Goal: Information Seeking & Learning: Find specific fact

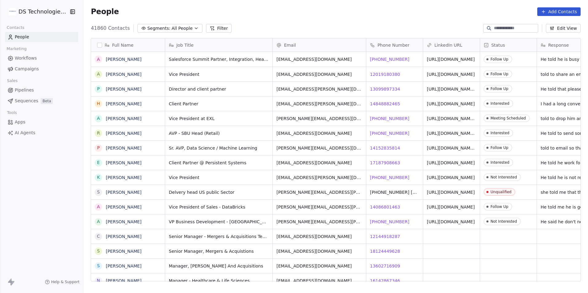
scroll to position [253, 500]
click at [207, 31] on button "Filter" at bounding box center [219, 28] width 26 height 9
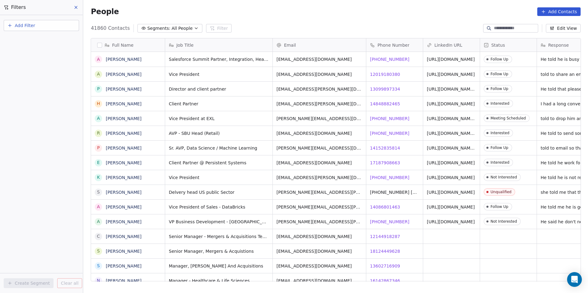
click at [31, 28] on span "Add Filter" at bounding box center [25, 25] width 20 height 6
click at [54, 42] on div "Contact properties" at bounding box center [41, 40] width 62 height 6
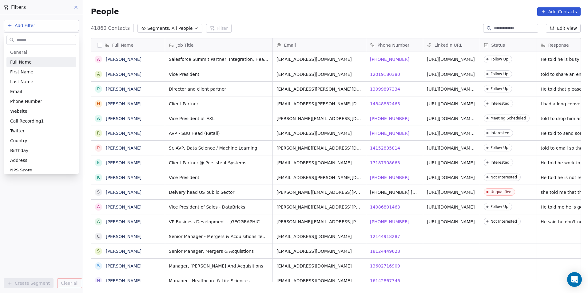
click at [58, 36] on input "text" at bounding box center [45, 40] width 61 height 9
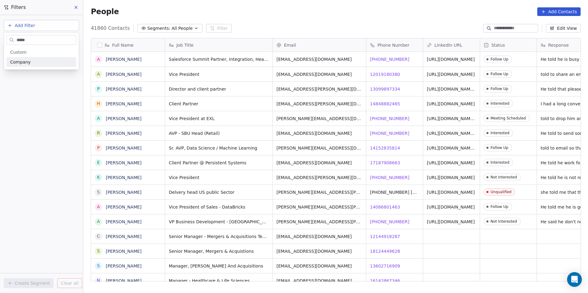
type input "*****"
click at [41, 64] on div "Company" at bounding box center [41, 62] width 62 height 6
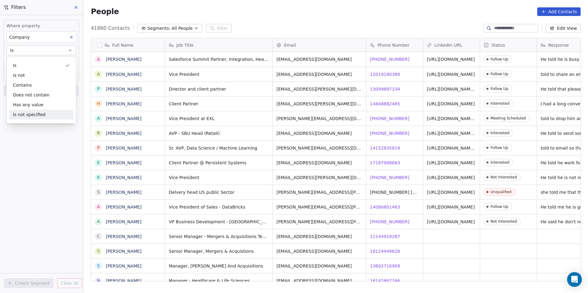
click at [44, 152] on div "Where property Company Is Add filter to this group Add another filter Create Se…" at bounding box center [41, 154] width 83 height 278
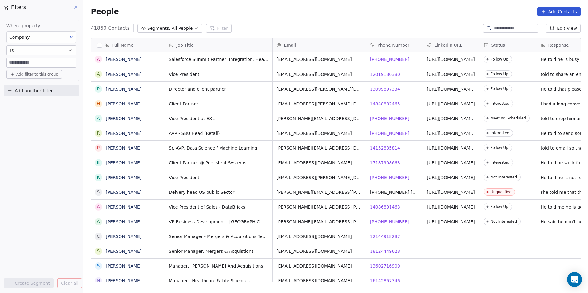
click at [65, 65] on input at bounding box center [41, 62] width 69 height 9
type input "***"
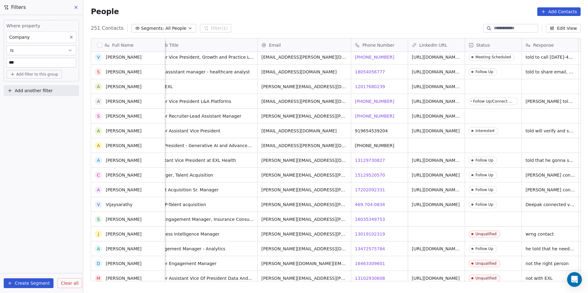
scroll to position [0, 0]
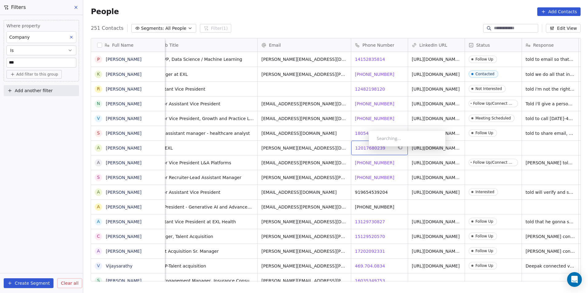
click at [364, 148] on span "12017680239" at bounding box center [370, 148] width 30 height 6
click at [396, 166] on html "DS Technologies Inc Contacts People Marketing Workflows Campaigns Sales Pipelin…" at bounding box center [294, 146] width 588 height 293
click at [396, 166] on div "+17064644642 +17064644642" at bounding box center [380, 163] width 58 height 14
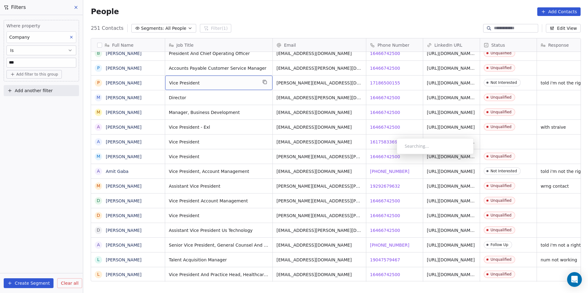
drag, startPoint x: 392, startPoint y: 156, endPoint x: 406, endPoint y: 146, distance: 17.2
click at [406, 146] on div "Searching..." at bounding box center [434, 146] width 61 height 6
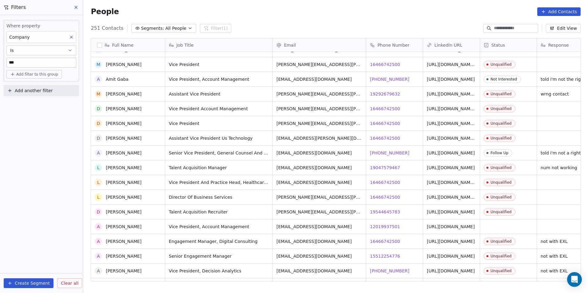
scroll to position [953, 0]
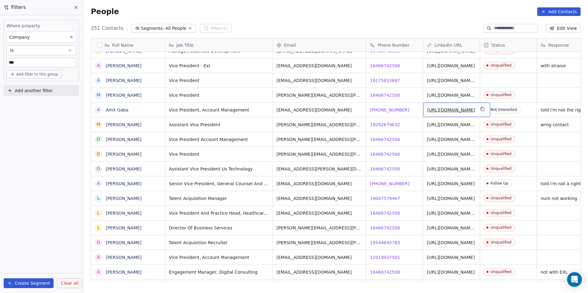
click at [448, 110] on link "https://linkedin.com/in/amit-gaba-91975215" at bounding box center [451, 110] width 48 height 5
click at [418, 186] on html "DS Technologies Inc Contacts People Marketing Workflows Campaigns Sales Pipelin…" at bounding box center [294, 146] width 588 height 293
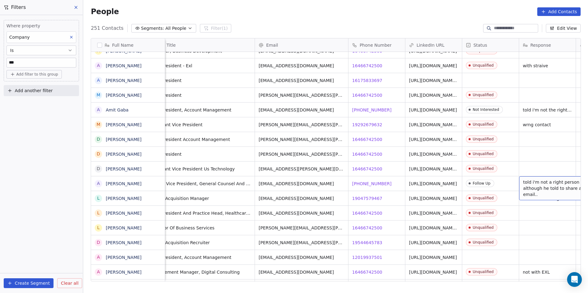
click at [556, 190] on span "told i'm not a right person although he told to share an email.." at bounding box center [559, 188] width 73 height 18
click at [392, 190] on html "DS Technologies Inc Contacts People Marketing Workflows Campaigns Sales Pipelin…" at bounding box center [294, 146] width 588 height 293
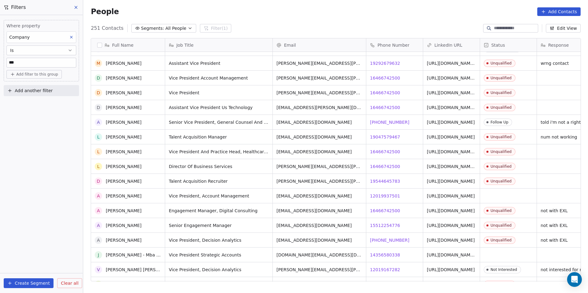
scroll to position [1076, 0]
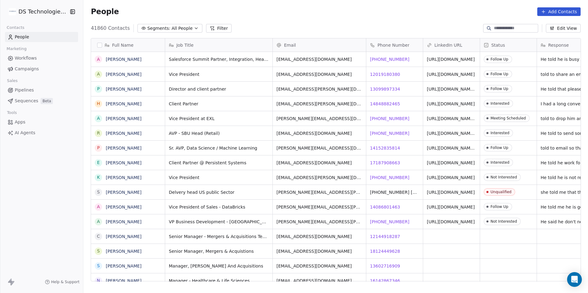
scroll to position [253, 500]
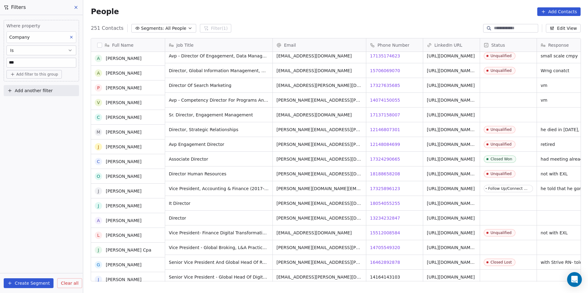
scroll to position [1567, 0]
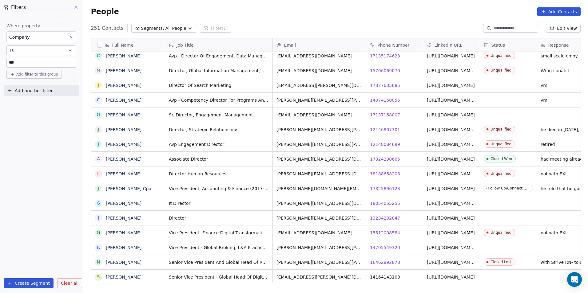
click at [40, 64] on input "***" at bounding box center [41, 62] width 69 height 9
type input "**********"
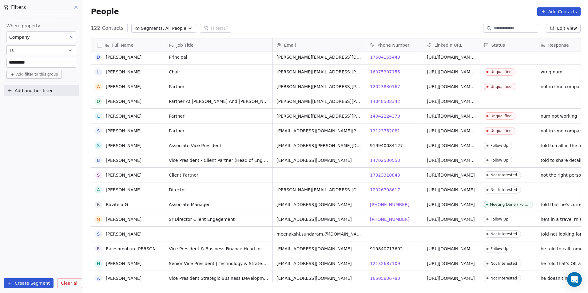
scroll to position [1201, 0]
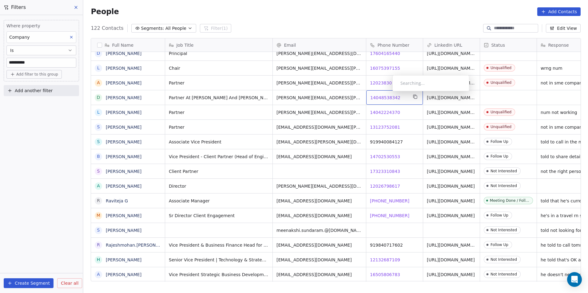
click at [387, 95] on span "14048538342" at bounding box center [385, 98] width 30 height 6
click at [383, 93] on div "Contact Not Found" at bounding box center [420, 101] width 77 height 16
click at [371, 95] on span "14048538342" at bounding box center [385, 98] width 30 height 6
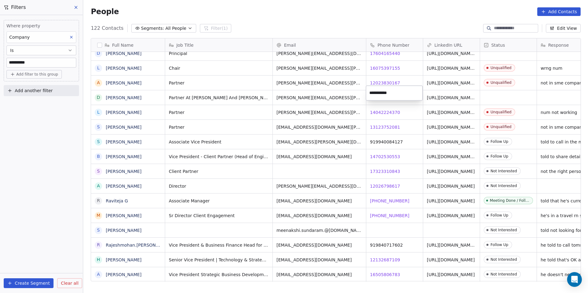
click at [400, 112] on html "**********" at bounding box center [294, 146] width 588 height 293
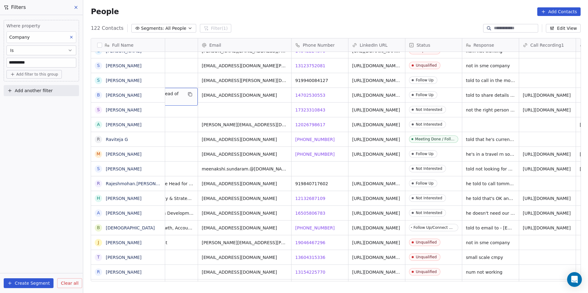
scroll to position [5, 0]
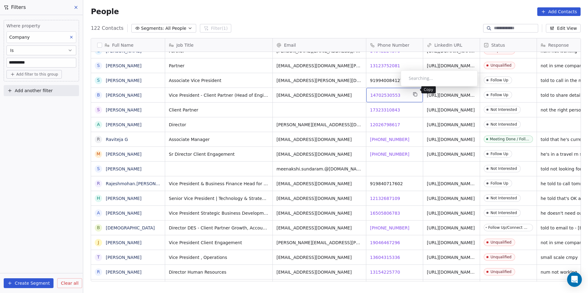
click at [414, 93] on icon "grid" at bounding box center [415, 94] width 3 height 3
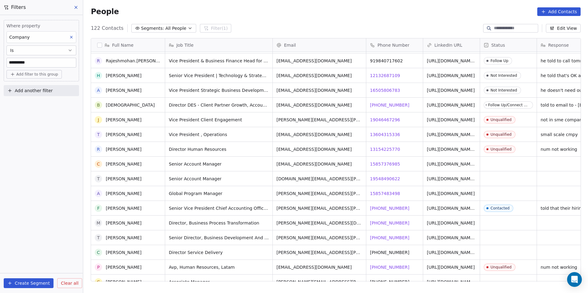
scroll to position [1416, 0]
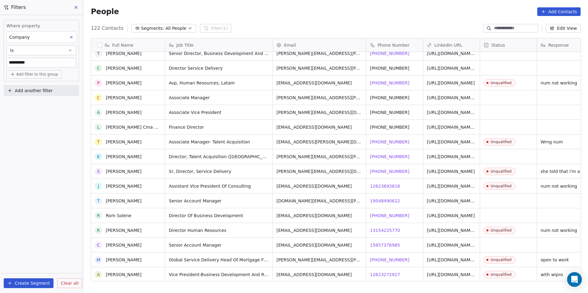
scroll to position [1570, 0]
click at [42, 62] on input "**********" at bounding box center [41, 62] width 69 height 9
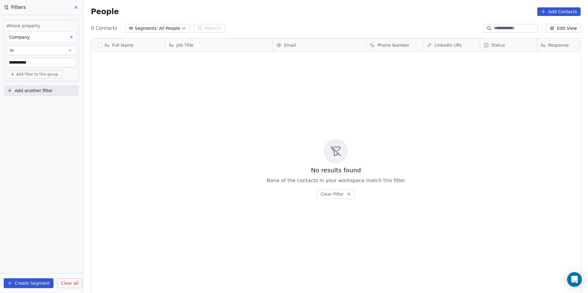
scroll to position [253, 500]
type input "***"
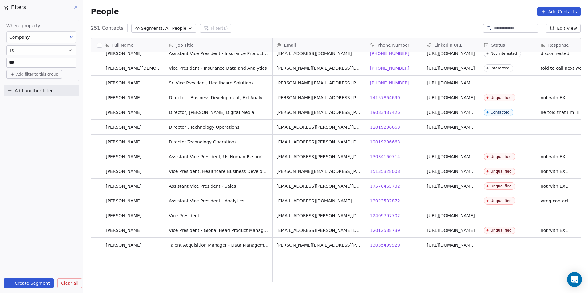
scroll to position [3473, 0]
click at [381, 242] on span "13035499929" at bounding box center [385, 245] width 30 height 6
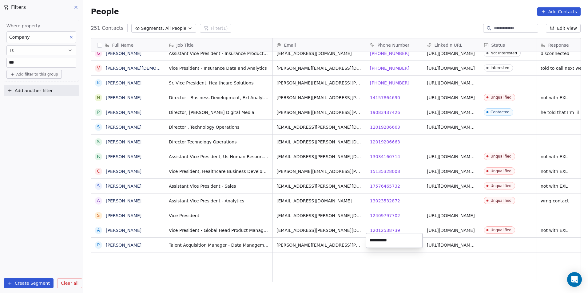
click at [407, 243] on input "**********" at bounding box center [394, 240] width 54 height 12
click at [405, 243] on input "**********" at bounding box center [394, 240] width 54 height 12
click at [406, 223] on html "DS Technologies Inc Contacts People Marketing Workflows Campaigns Sales Pipelin…" at bounding box center [294, 146] width 588 height 293
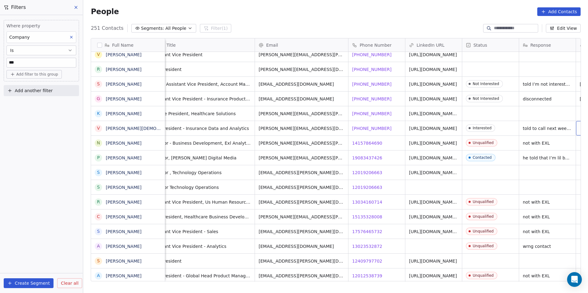
scroll to position [5, 75]
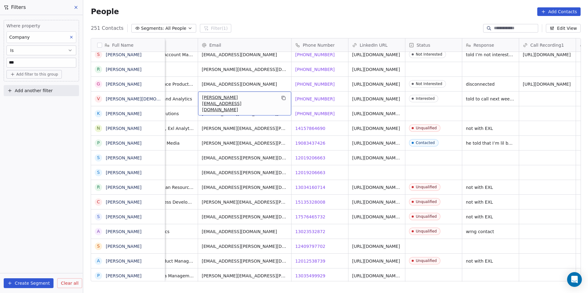
click at [234, 100] on div "vipul.jain@exlservice.com" at bounding box center [244, 104] width 93 height 24
click at [217, 97] on input "**********" at bounding box center [244, 94] width 91 height 12
type input "**********"
click at [270, 116] on html "DS Technologies Inc Contacts People Marketing Workflows Campaigns Sales Pipelin…" at bounding box center [294, 146] width 588 height 293
click at [318, 96] on span "[PHONE_NUMBER]" at bounding box center [314, 99] width 39 height 6
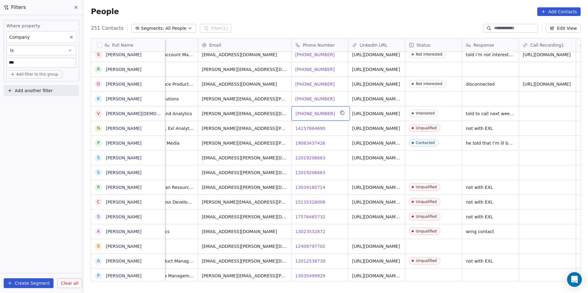
click at [313, 111] on span "[PHONE_NUMBER]" at bounding box center [314, 114] width 39 height 6
click at [341, 125] on html "DS Technologies Inc Contacts People Marketing Workflows Campaigns Sales Pipelin…" at bounding box center [294, 146] width 588 height 293
click at [329, 123] on html "DS Technologies Inc Contacts People Marketing Workflows Campaigns Sales Pipelin…" at bounding box center [294, 146] width 588 height 293
click at [317, 111] on span "[PHONE_NUMBER]" at bounding box center [314, 114] width 39 height 6
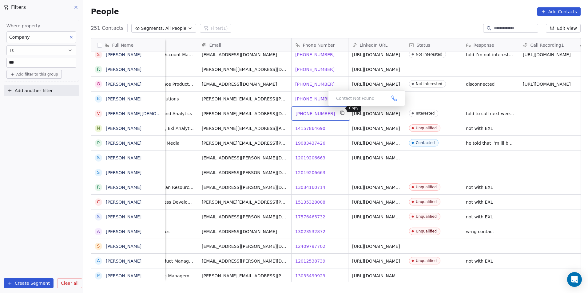
click at [339, 110] on button "grid" at bounding box center [342, 112] width 7 height 7
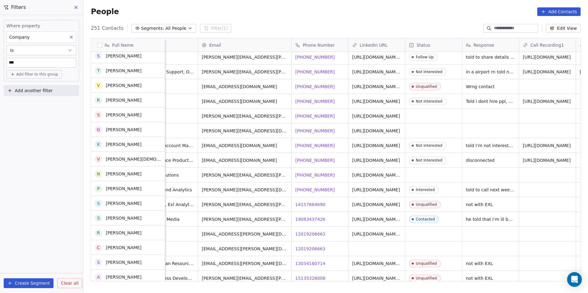
scroll to position [3381, 0]
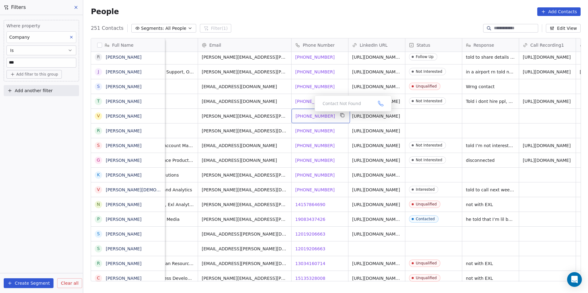
click at [310, 113] on span "[PHONE_NUMBER]" at bounding box center [314, 116] width 39 height 6
click at [310, 112] on input "**********" at bounding box center [319, 111] width 54 height 12
click at [333, 132] on html "DS Technologies Inc Contacts People Marketing Workflows Campaigns Sales Pipelin…" at bounding box center [294, 146] width 588 height 293
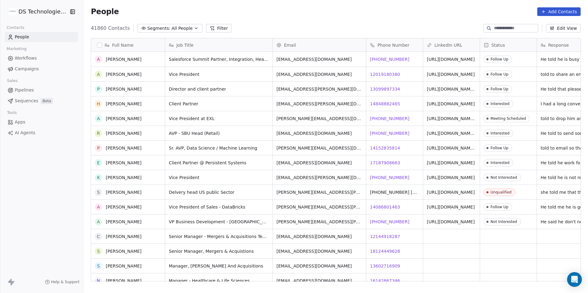
scroll to position [184, 0]
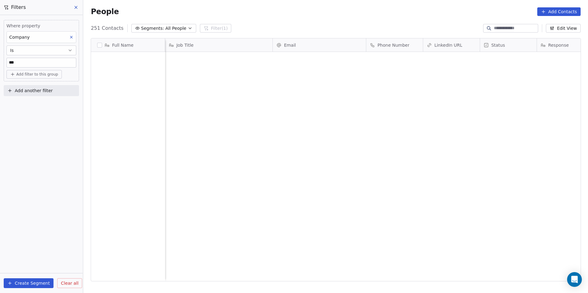
scroll to position [253, 500]
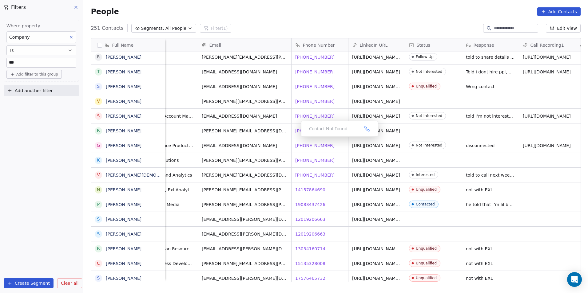
click at [321, 130] on div "Contact Not Found" at bounding box center [339, 129] width 61 height 6
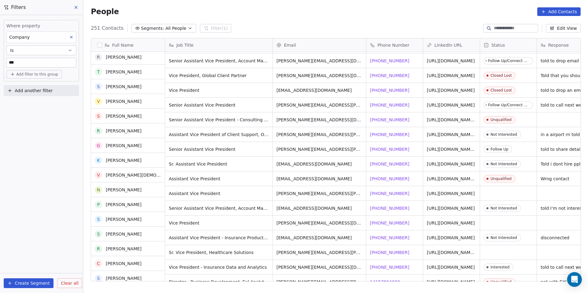
scroll to position [3289, 0]
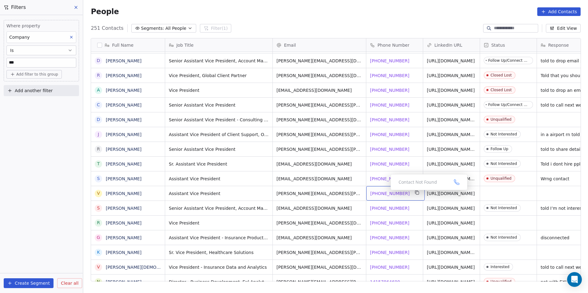
click at [385, 192] on span "[PHONE_NUMBER]" at bounding box center [389, 194] width 39 height 6
click at [385, 191] on span "[PHONE_NUMBER]" at bounding box center [389, 194] width 39 height 6
click at [391, 186] on div "[PHONE_NUMBER] [PHONE_NUMBER]" at bounding box center [395, 193] width 58 height 14
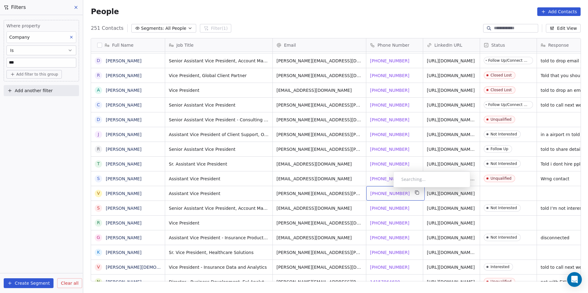
click at [388, 191] on span "[PHONE_NUMBER]" at bounding box center [389, 194] width 39 height 6
click at [403, 188] on input "**********" at bounding box center [394, 189] width 54 height 12
click at [401, 202] on html "DS Technologies Inc Contacts People Marketing Workflows Campaigns Sales Pipelin…" at bounding box center [294, 146] width 588 height 293
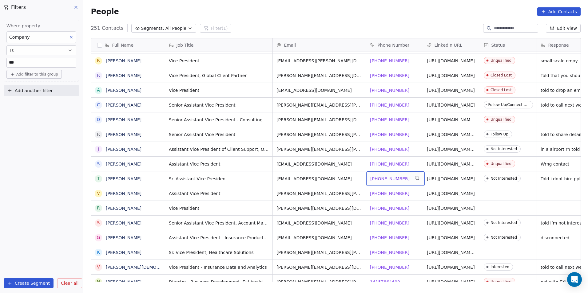
scroll to position [5, 18]
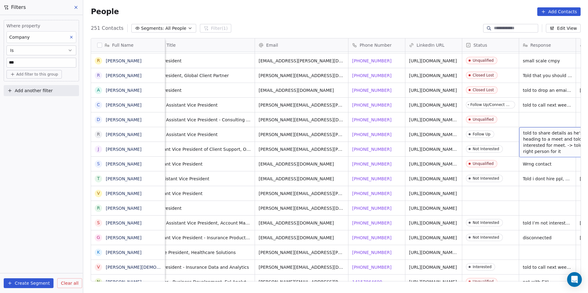
click at [557, 136] on span "told to share details as he's heading to a meet and told he's interested for me…" at bounding box center [559, 142] width 73 height 25
click at [564, 154] on html "DS Technologies Inc Contacts People Marketing Workflows Campaigns Sales Pipelin…" at bounding box center [294, 146] width 588 height 293
click at [564, 136] on span "told to share details as he's heading to a meet and told he's interested for me…" at bounding box center [559, 142] width 73 height 25
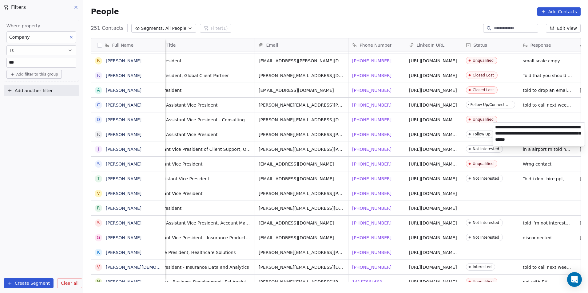
click at [546, 115] on html "DS Technologies Inc Contacts People Marketing Workflows Campaigns Sales Pipelin…" at bounding box center [294, 146] width 588 height 293
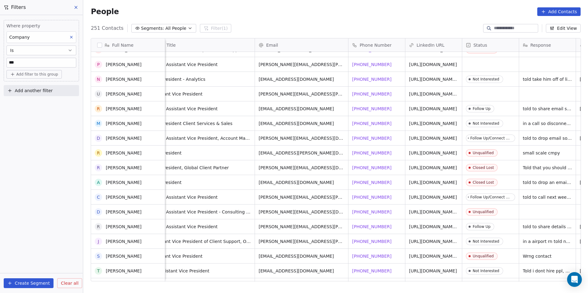
scroll to position [3135, 0]
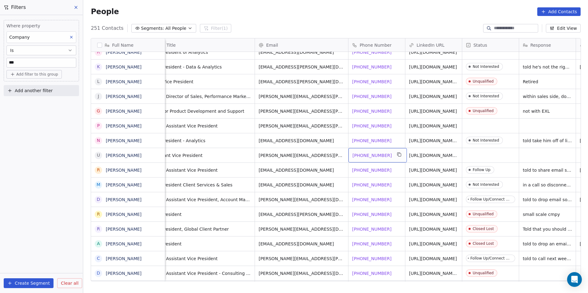
click at [375, 152] on span "[PHONE_NUMBER]" at bounding box center [371, 155] width 39 height 6
click at [386, 152] on input "**********" at bounding box center [376, 151] width 54 height 12
click at [394, 164] on html "DS Technologies Inc Contacts People Marketing Workflows Campaigns Sales Pipelin…" at bounding box center [294, 146] width 588 height 293
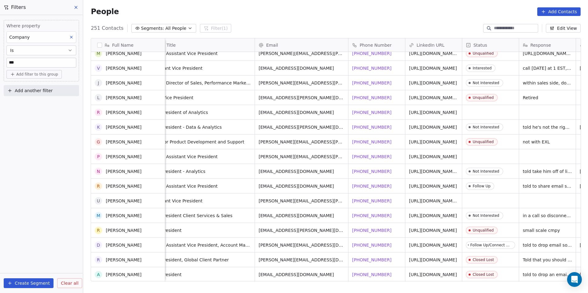
scroll to position [3073, 0]
